Goal: Find specific page/section: Find specific page/section

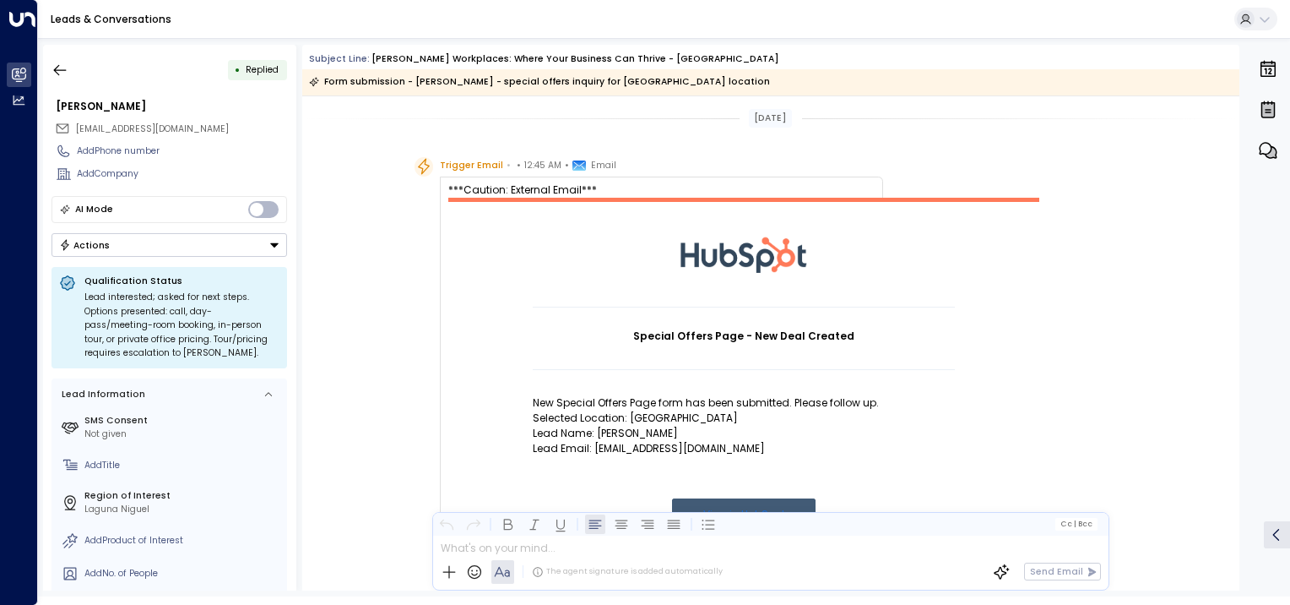
scroll to position [929, 0]
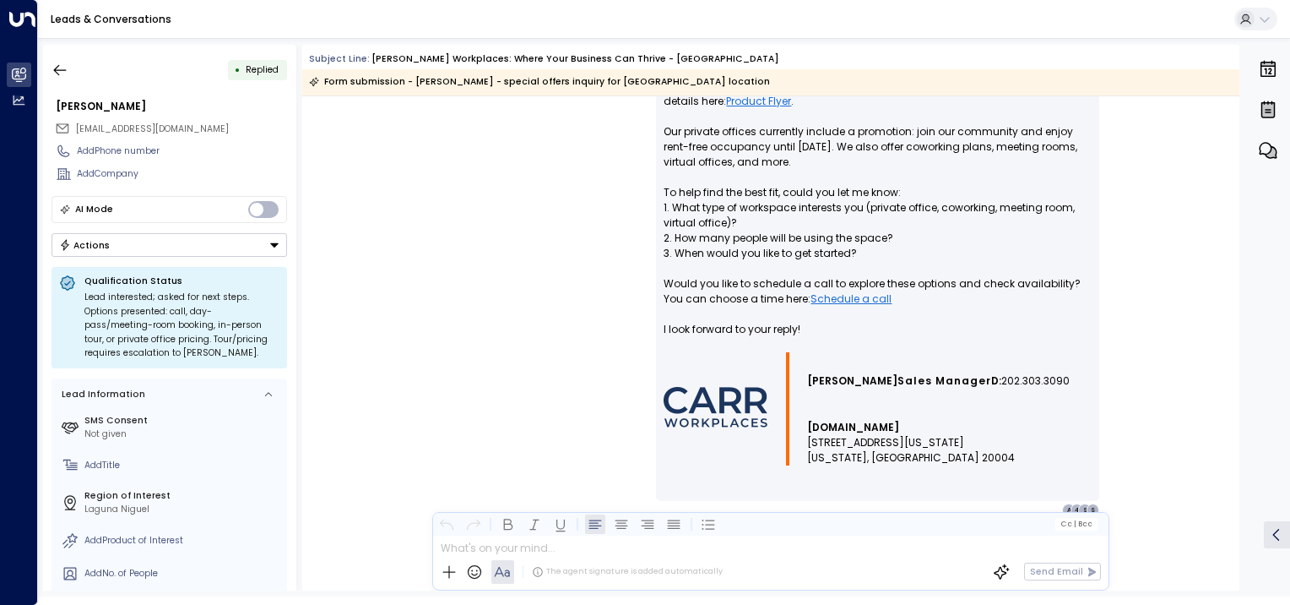
click at [60, 73] on icon "button" at bounding box center [60, 70] width 17 height 17
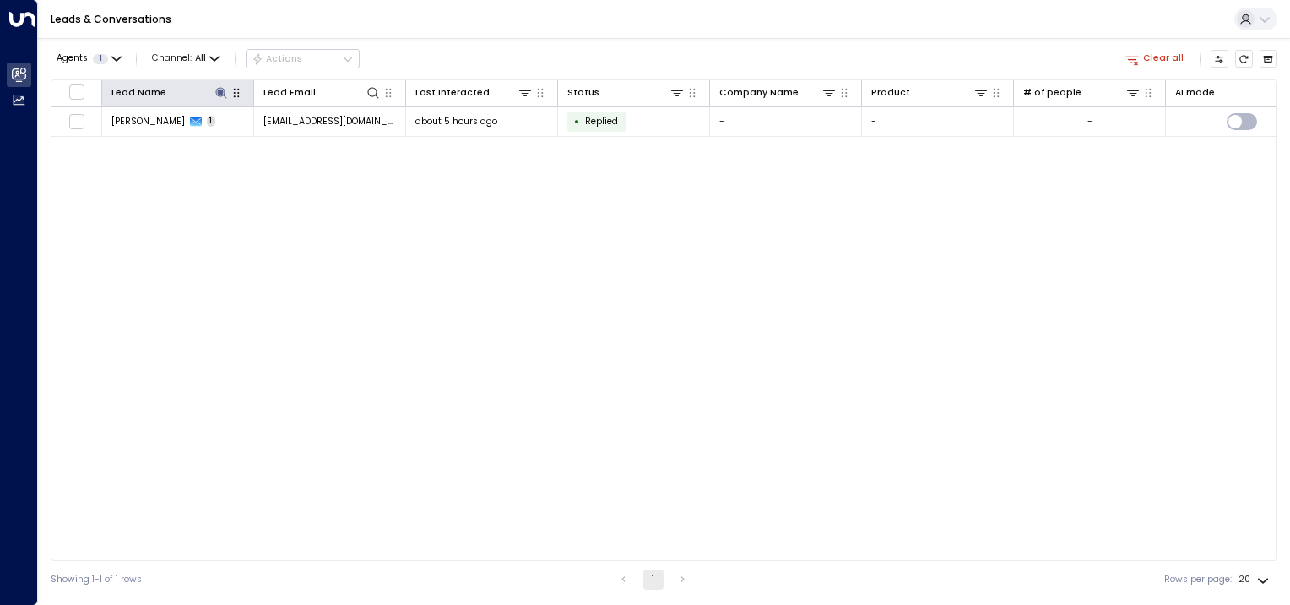
click at [216, 88] on icon at bounding box center [220, 92] width 11 height 11
type input "*"
type input "*******"
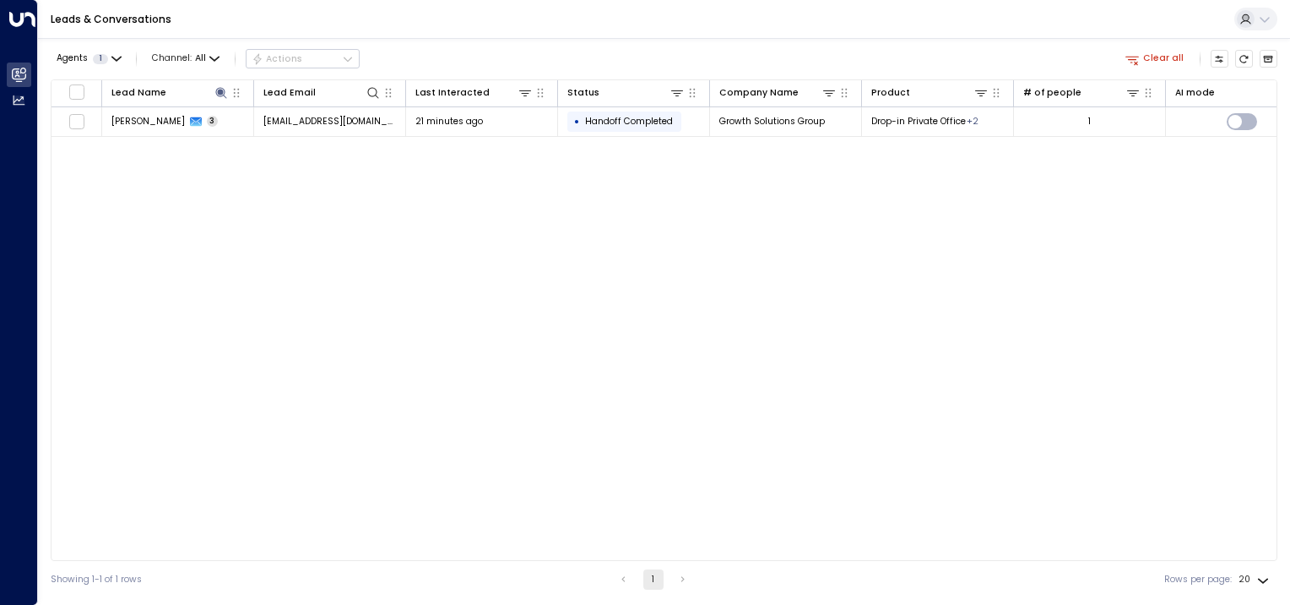
click at [261, 222] on div "Lead Name Lead Email Last Interacted Status Company Name Product # of people AI…" at bounding box center [664, 319] width 1227 height 481
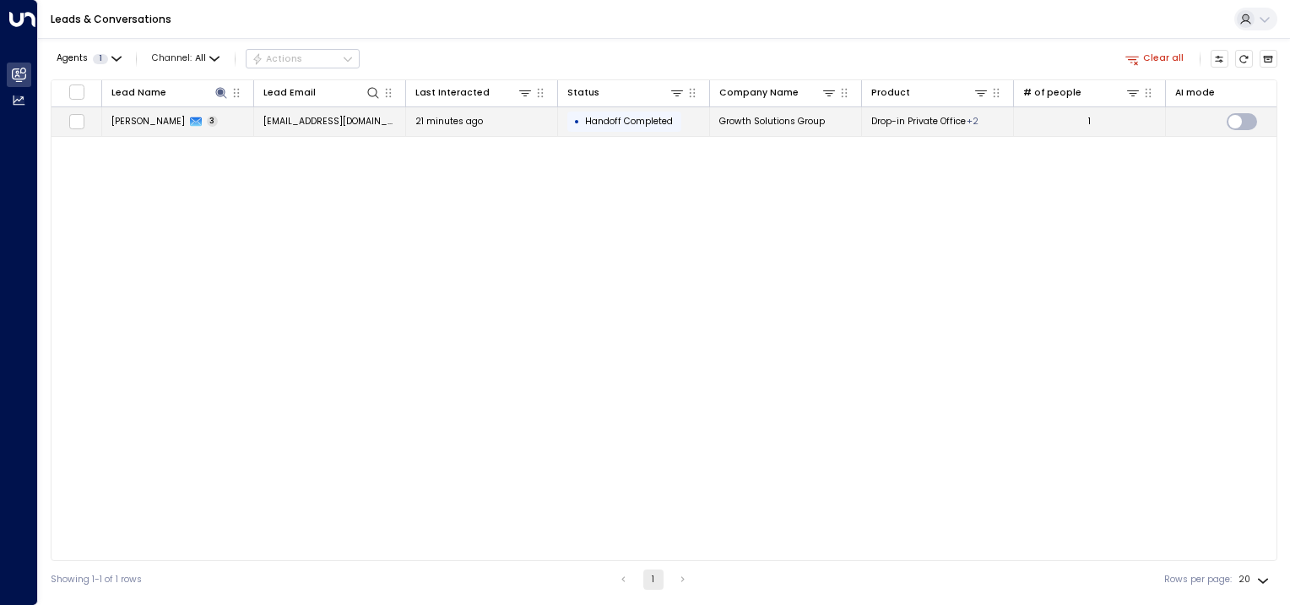
click at [156, 122] on span "[PERSON_NAME]" at bounding box center [147, 121] width 73 height 13
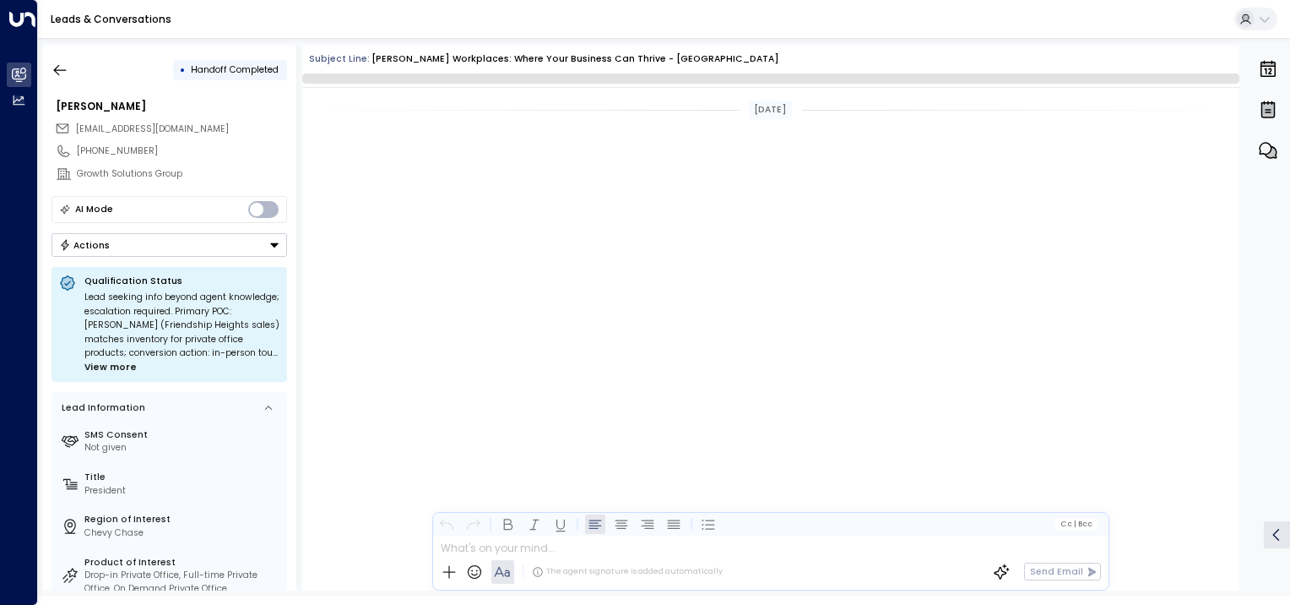
scroll to position [1557, 0]
